Goal: Information Seeking & Learning: Learn about a topic

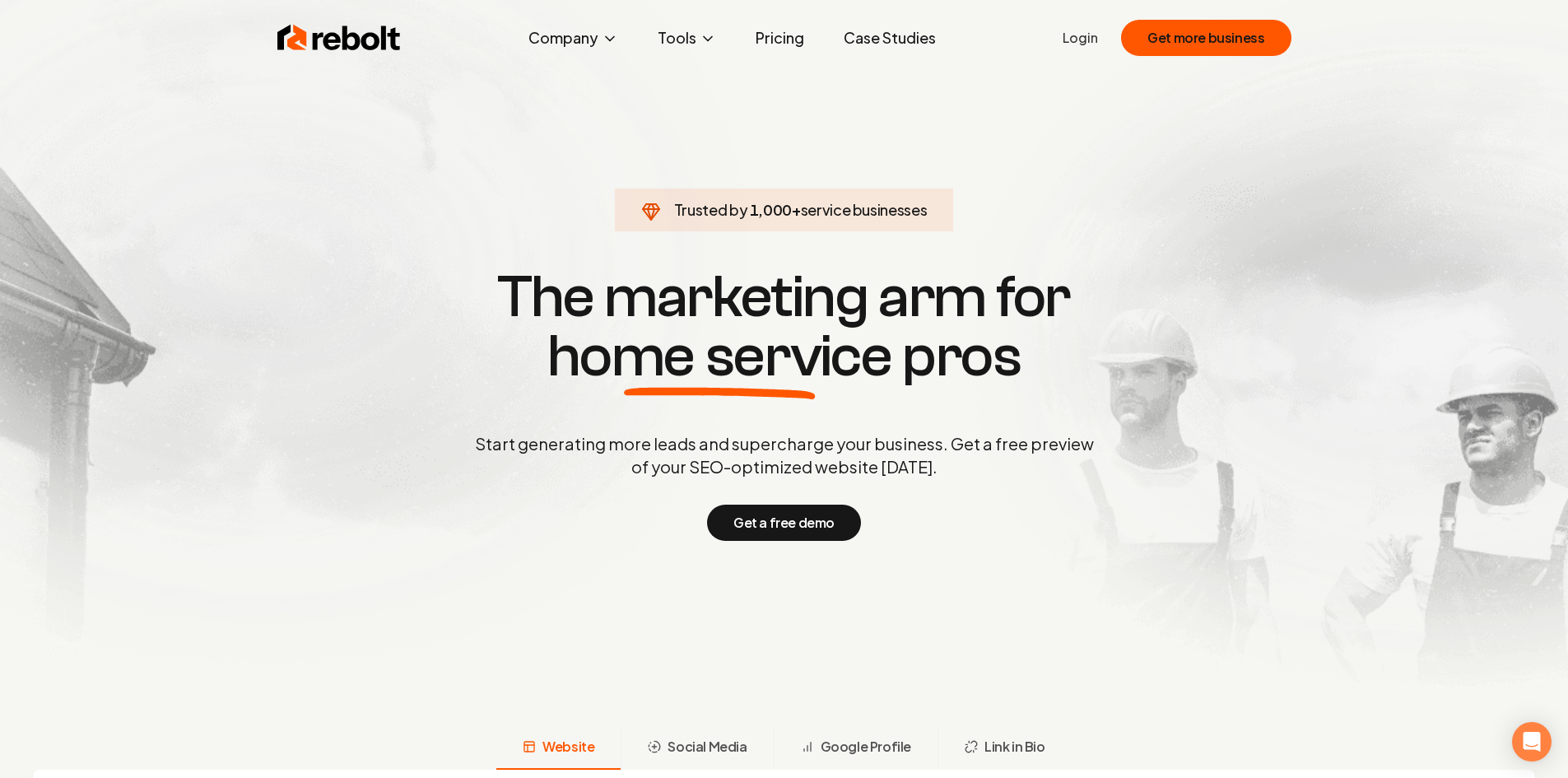
click at [898, 40] on link "Case Studies" at bounding box center [890, 38] width 119 height 33
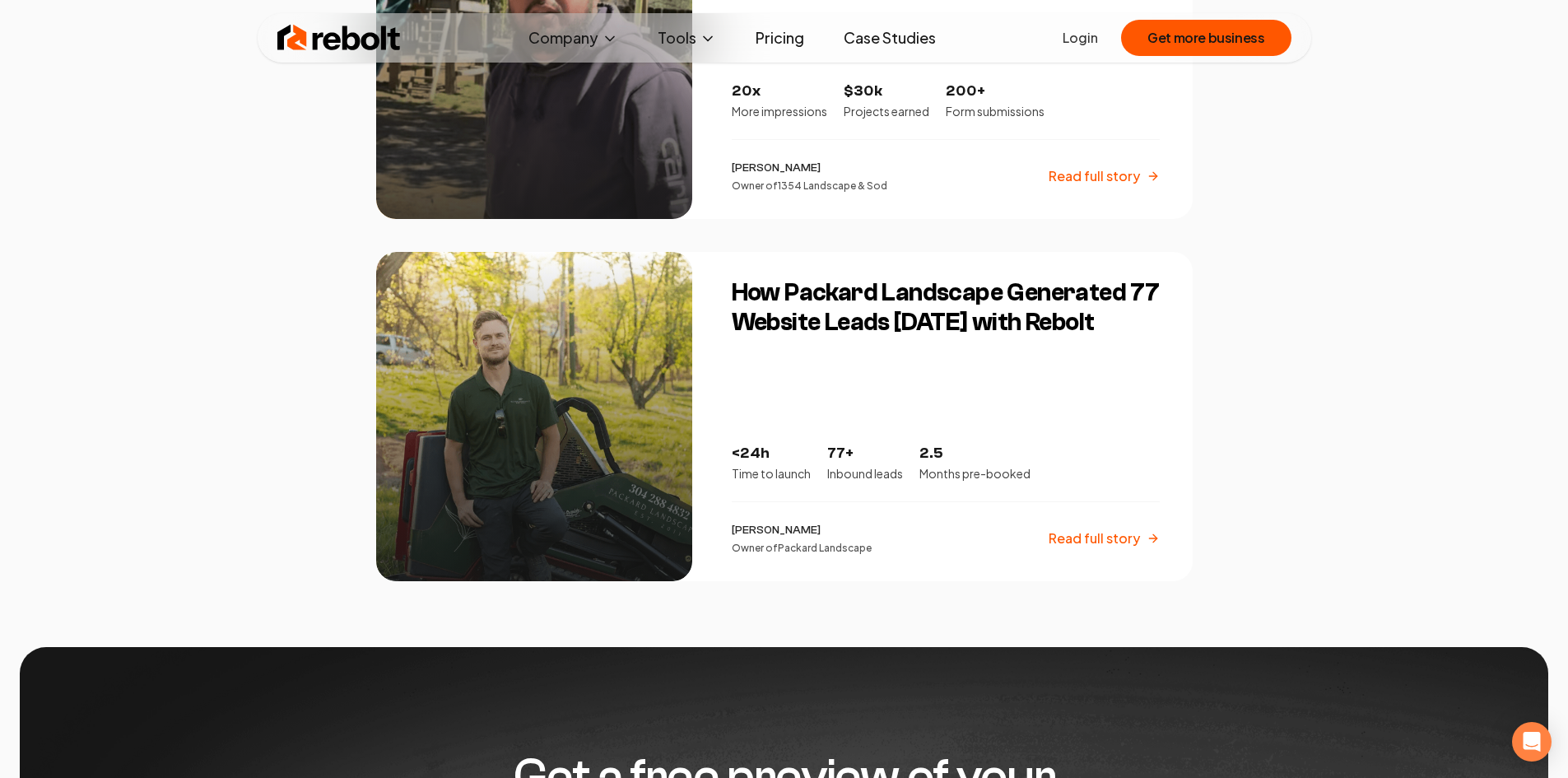
scroll to position [2717, 0]
